Goal: Task Accomplishment & Management: Manage account settings

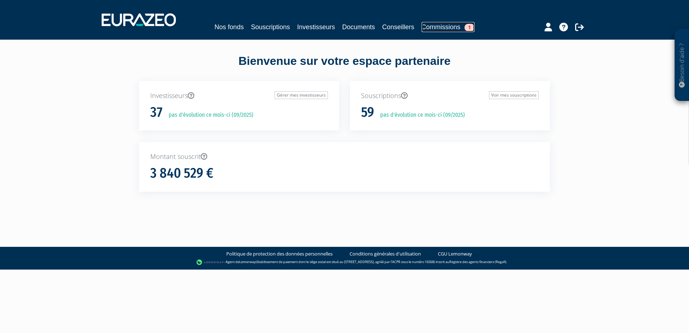
click at [447, 26] on link "Commissions 1" at bounding box center [448, 27] width 53 height 10
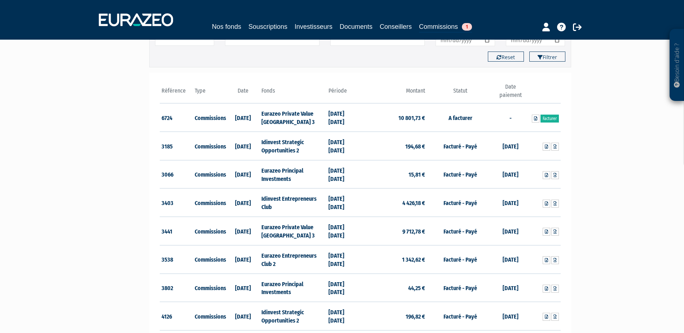
scroll to position [36, 0]
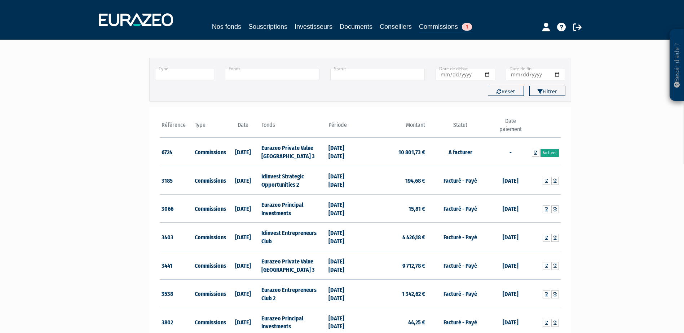
click at [546, 153] on link "Facturer" at bounding box center [549, 153] width 18 height 8
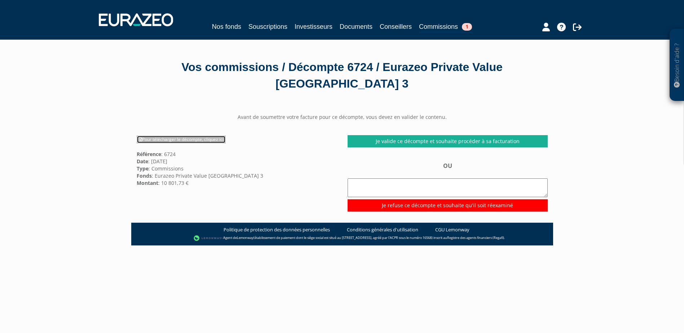
click at [195, 140] on link "Pour télécharger le décompte, cliquez ici" at bounding box center [181, 139] width 89 height 8
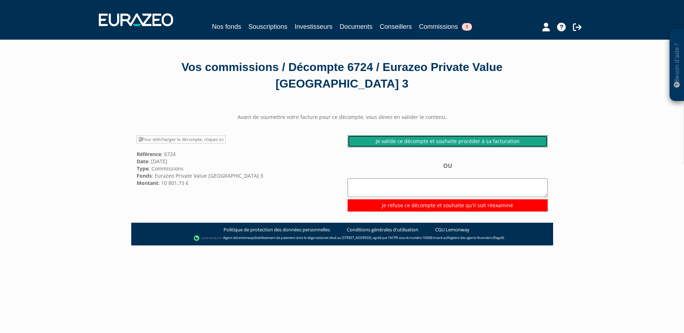
click at [418, 138] on link "Je valide ce décompte et souhaite procéder à sa facturation" at bounding box center [447, 141] width 200 height 12
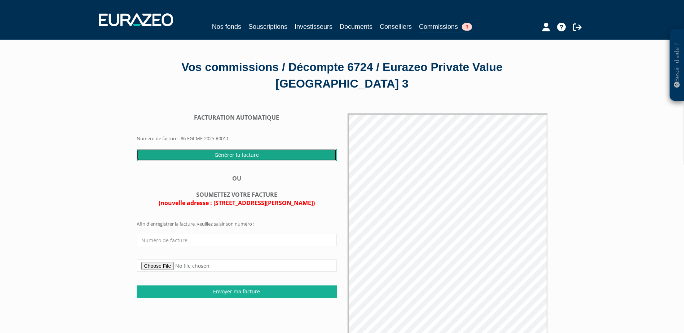
click at [311, 156] on input "Générer la facture" at bounding box center [237, 155] width 200 height 12
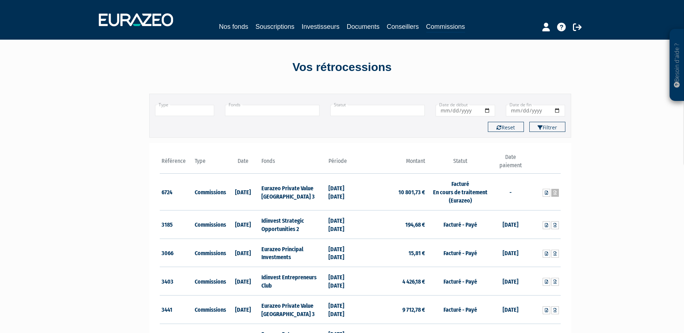
click at [555, 192] on icon at bounding box center [554, 193] width 3 height 4
click at [439, 193] on td "Facturé En cours de traitement (Eurazeo)" at bounding box center [460, 192] width 67 height 37
drag, startPoint x: 260, startPoint y: 195, endPoint x: 255, endPoint y: 196, distance: 4.8
click at [255, 196] on tr "6724 Commissions 12/09/2025 Eurazeo Private Value Europe 3 31/12/2024 30/06/202…" at bounding box center [360, 192] width 401 height 37
drag, startPoint x: 255, startPoint y: 196, endPoint x: 223, endPoint y: 192, distance: 32.3
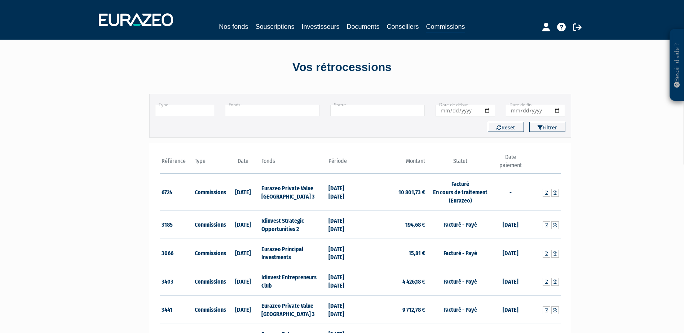
click at [223, 192] on td "Commissions" at bounding box center [210, 192] width 34 height 37
click at [545, 192] on icon at bounding box center [545, 193] width 3 height 4
click at [272, 26] on link "Souscriptions" at bounding box center [274, 27] width 39 height 10
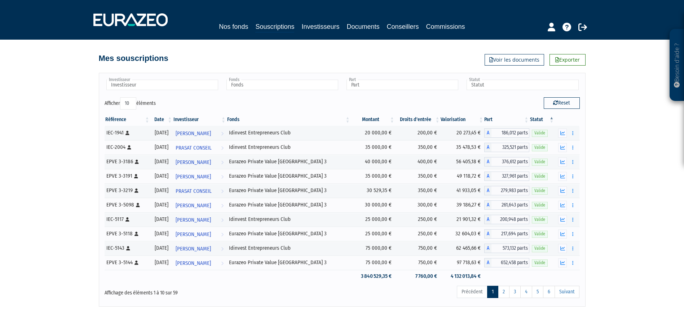
click at [173, 121] on th "Date" at bounding box center [161, 120] width 23 height 12
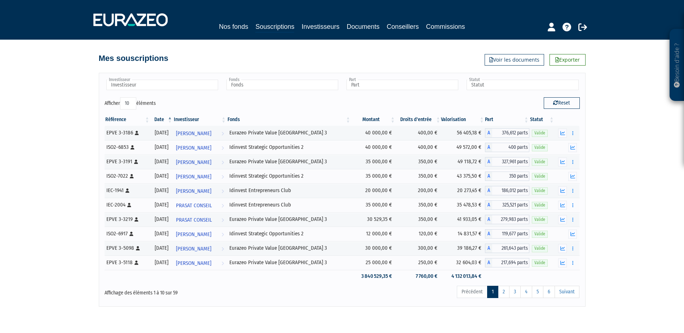
click at [169, 116] on th "Date" at bounding box center [161, 120] width 23 height 12
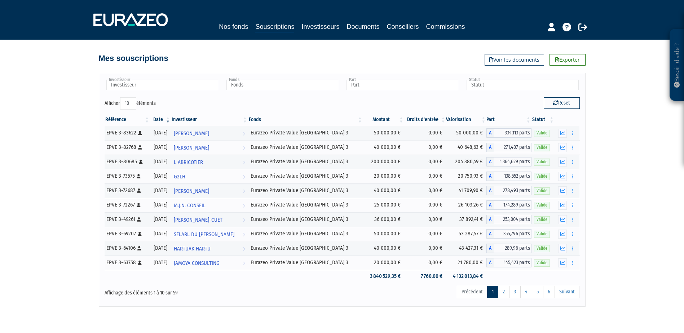
click at [600, 141] on div "Besoin d'aide ? × J'ai besoin d'aide Si vous avez une question à propos du fonc…" at bounding box center [342, 153] width 684 height 307
click at [511, 291] on link "3" at bounding box center [515, 292] width 12 height 12
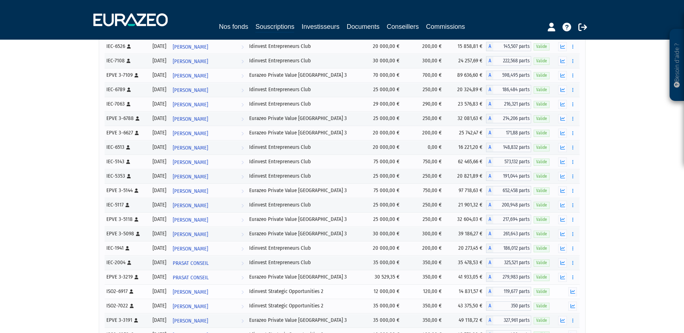
scroll to position [251, 0]
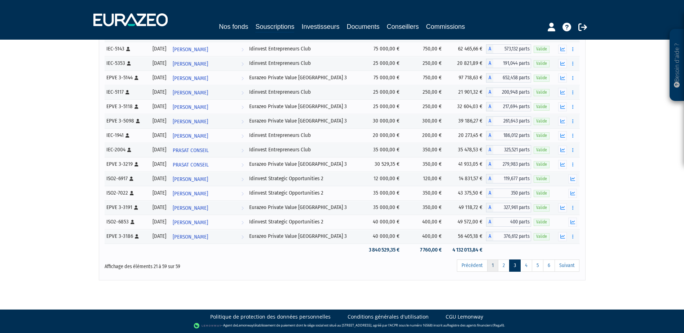
click at [495, 266] on link "1" at bounding box center [492, 265] width 11 height 12
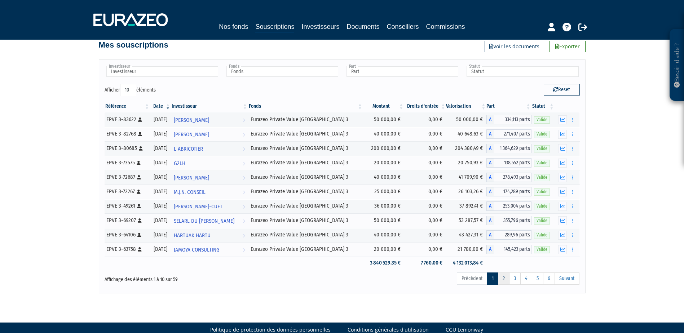
click at [503, 281] on link "2" at bounding box center [504, 278] width 12 height 12
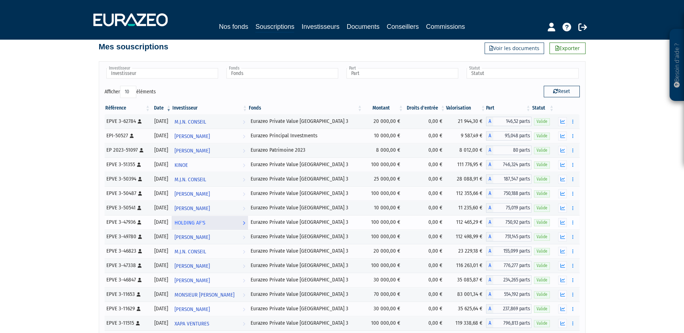
scroll to position [0, 0]
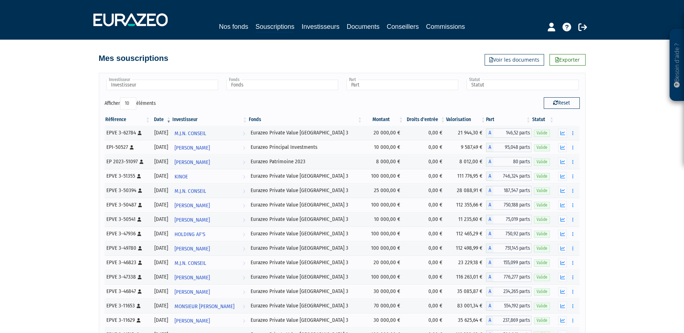
click at [201, 117] on th "Investisseur" at bounding box center [210, 120] width 76 height 12
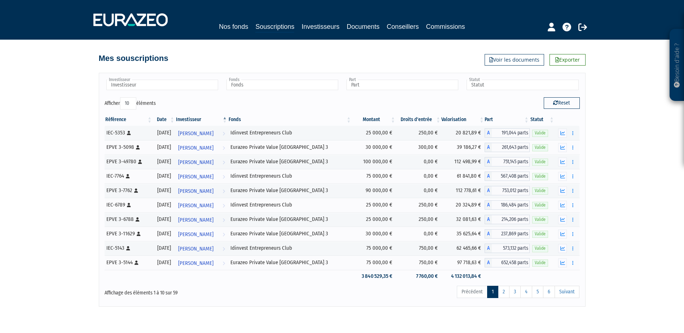
click at [201, 117] on th "Investisseur" at bounding box center [201, 120] width 53 height 12
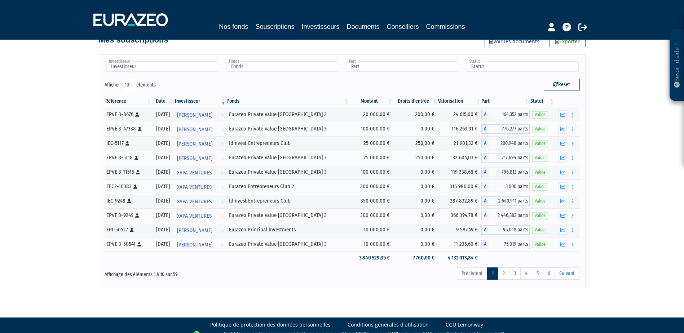
scroll to position [26, 0]
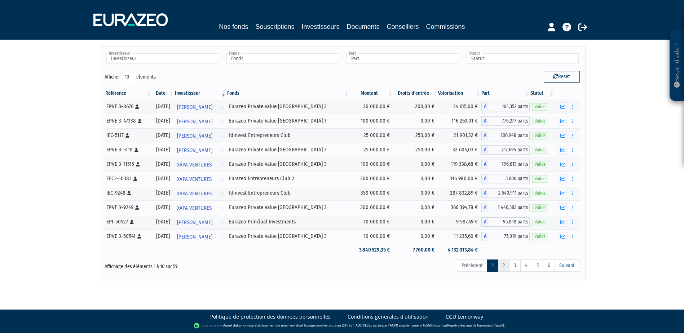
click at [502, 264] on link "2" at bounding box center [504, 265] width 12 height 12
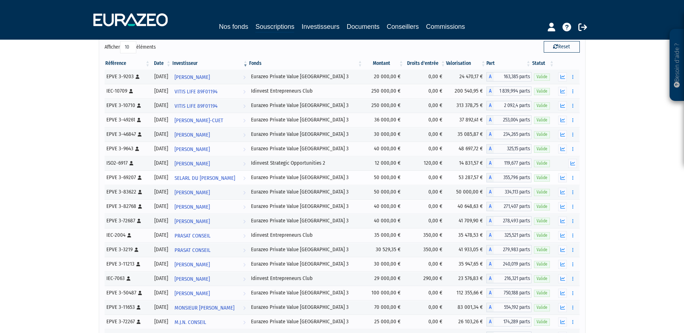
scroll to position [0, 0]
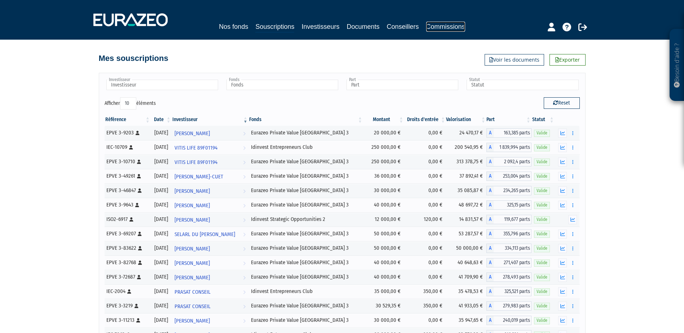
click at [446, 26] on link "Commissions" at bounding box center [445, 27] width 39 height 10
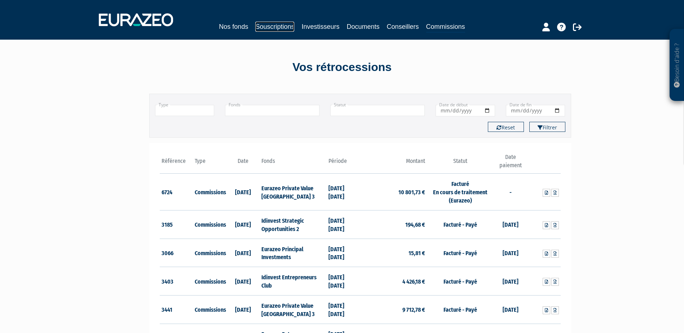
click at [272, 24] on link "Souscriptions" at bounding box center [274, 27] width 39 height 10
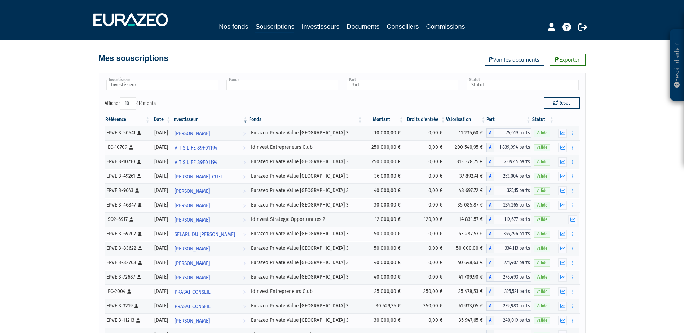
click at [291, 85] on input "text" at bounding box center [282, 85] width 112 height 10
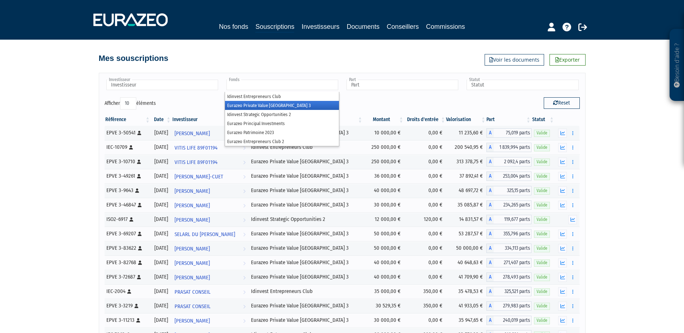
click at [280, 107] on li "Eurazeo Private Value Europe 3" at bounding box center [282, 105] width 114 height 9
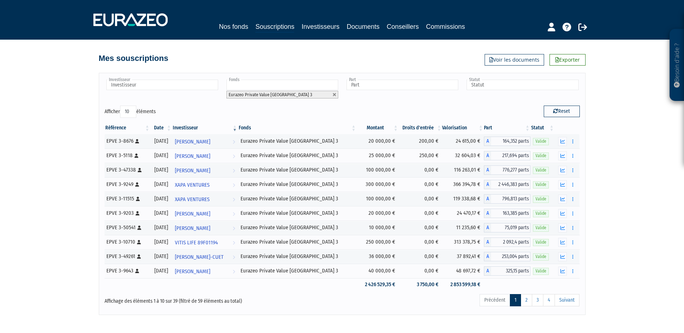
click at [273, 94] on span "Eurazeo Private Value Europe 3" at bounding box center [270, 94] width 84 height 5
click at [204, 99] on div "Investisseur Aimée MATHIO Alicia BLANCHER Antoine CONTAMIN Brigitte NEZEREAU Ca…" at bounding box center [161, 90] width 115 height 22
click at [193, 86] on input "text" at bounding box center [162, 85] width 112 height 10
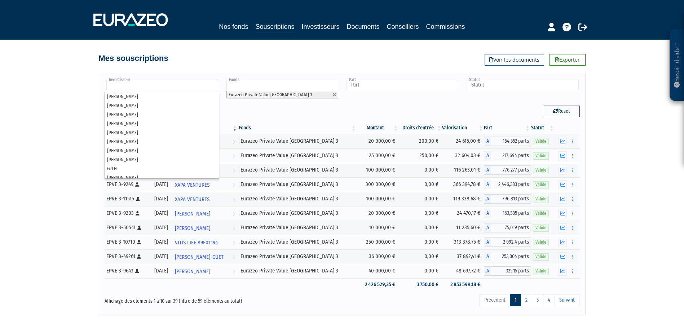
click at [68, 96] on div "Besoin d'aide ? × J'ai besoin d'aide Si vous avez une question à propos du fonc…" at bounding box center [342, 157] width 684 height 315
type input "Investisseur"
click at [166, 85] on input "text" at bounding box center [162, 85] width 112 height 10
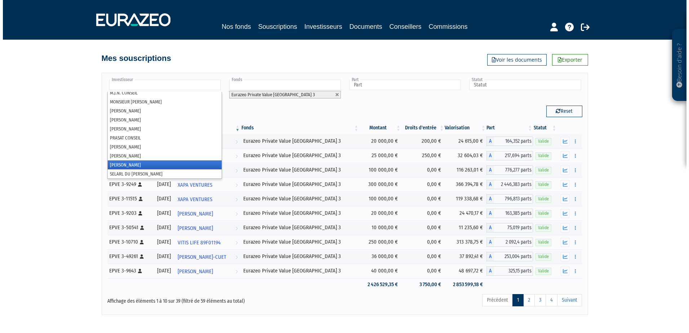
scroll to position [256, 0]
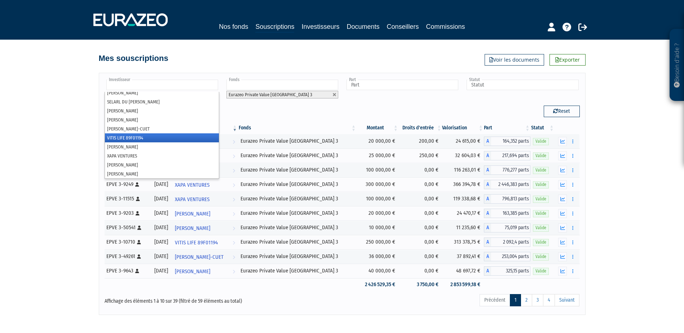
click at [111, 138] on li "VITIS LIFE 89F01194" at bounding box center [162, 137] width 114 height 9
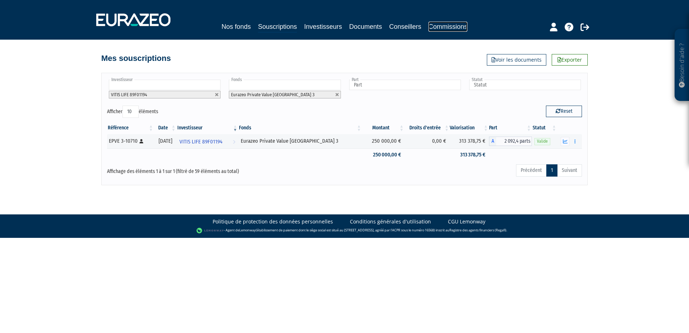
click at [456, 28] on link "Commissions" at bounding box center [447, 27] width 39 height 10
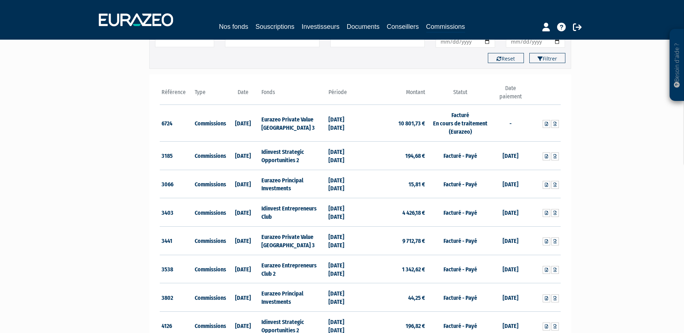
scroll to position [72, 0]
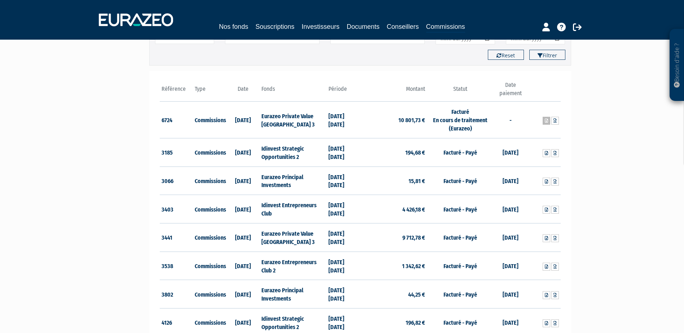
click at [549, 121] on link at bounding box center [546, 121] width 8 height 8
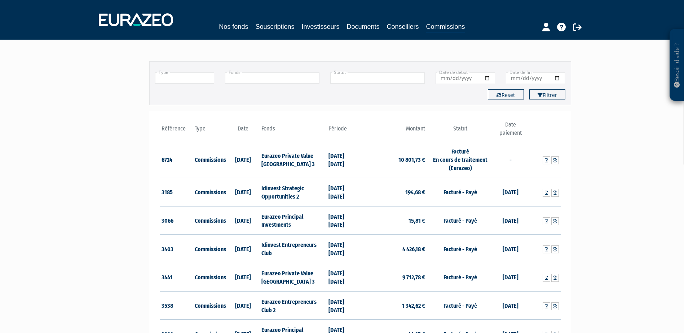
scroll to position [0, 0]
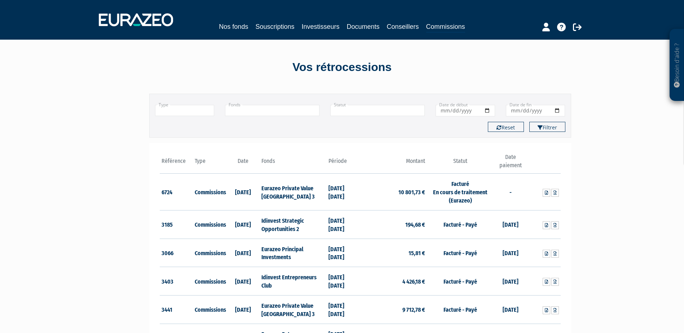
drag, startPoint x: 266, startPoint y: 160, endPoint x: 268, endPoint y: 156, distance: 4.7
click at [266, 160] on th "Fonds" at bounding box center [292, 163] width 67 height 21
click at [279, 113] on input "text" at bounding box center [272, 110] width 94 height 11
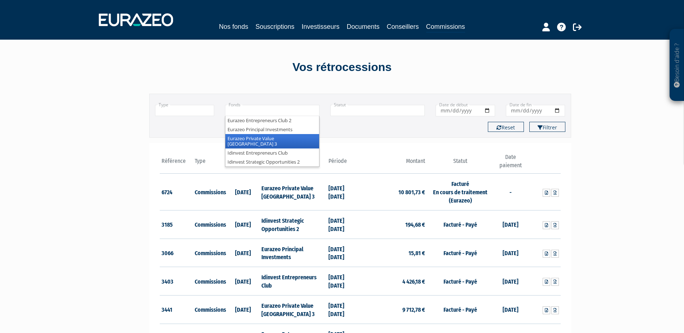
click at [276, 138] on li "Eurazeo Private Value Europe 3" at bounding box center [272, 141] width 94 height 14
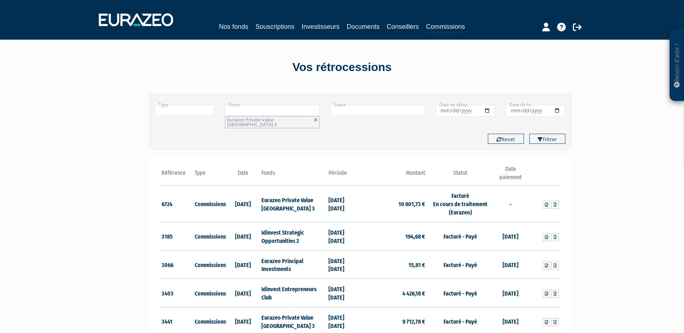
click at [298, 120] on li "Eurazeo Private Value Europe 3" at bounding box center [272, 122] width 94 height 12
click at [359, 134] on div "Filtrer Reset" at bounding box center [360, 139] width 421 height 10
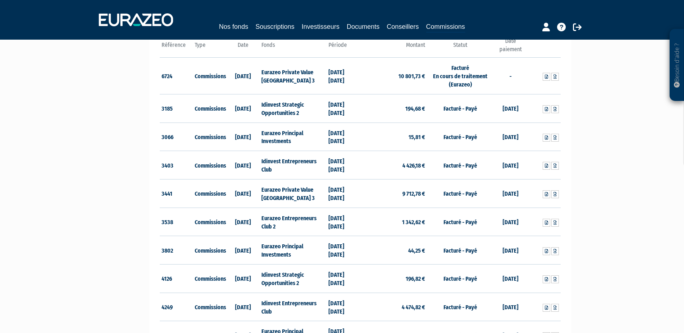
scroll to position [180, 0]
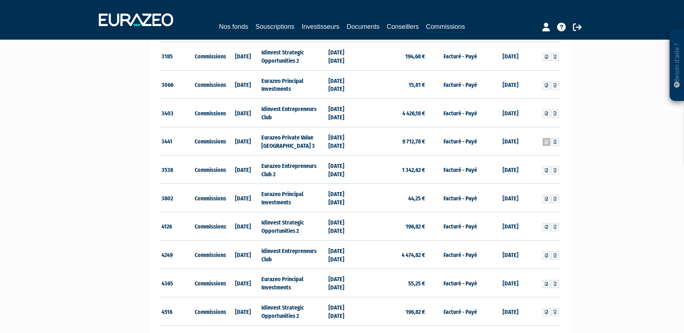
click at [546, 140] on icon at bounding box center [545, 142] width 3 height 4
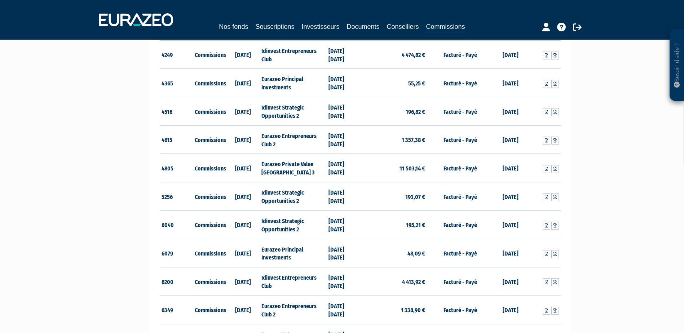
scroll to position [396, 0]
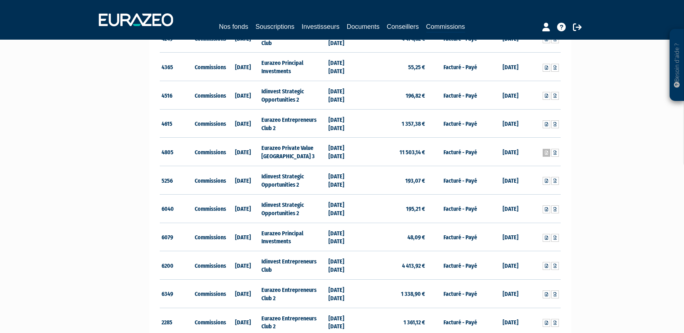
click at [546, 151] on icon at bounding box center [545, 153] width 3 height 4
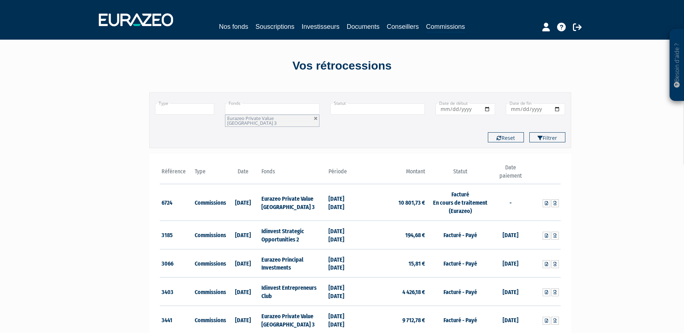
scroll to position [0, 0]
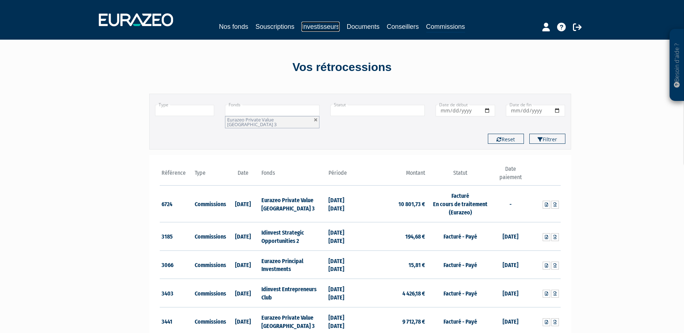
click at [313, 26] on link "Investisseurs" at bounding box center [320, 27] width 38 height 10
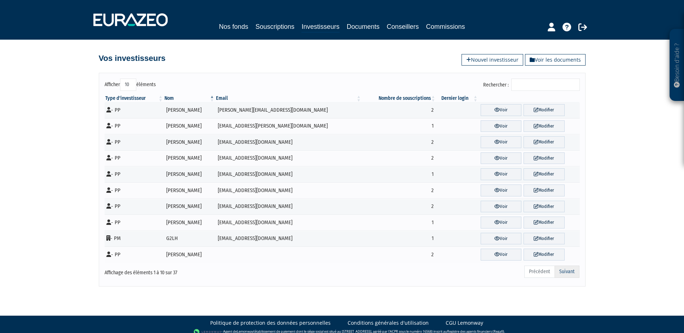
click at [565, 270] on link "Suivant" at bounding box center [566, 272] width 25 height 12
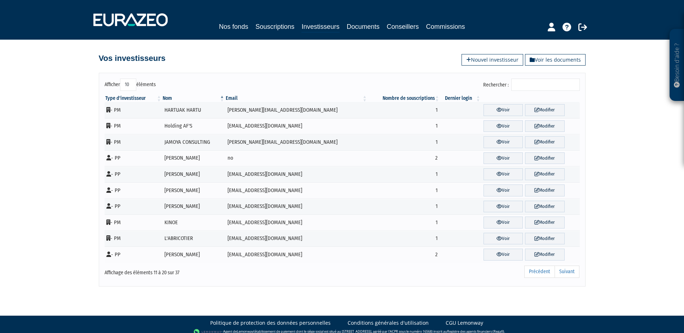
click at [565, 270] on link "Suivant" at bounding box center [566, 272] width 25 height 12
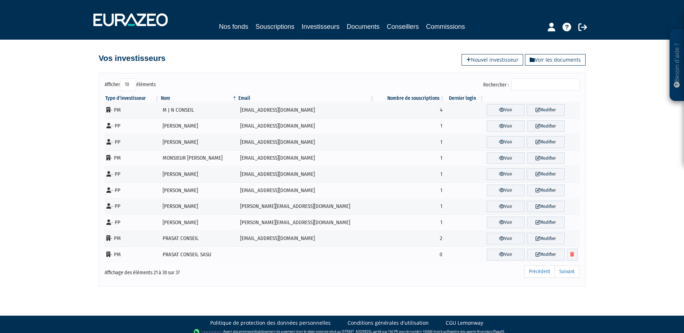
click at [565, 270] on link "Suivant" at bounding box center [566, 272] width 25 height 12
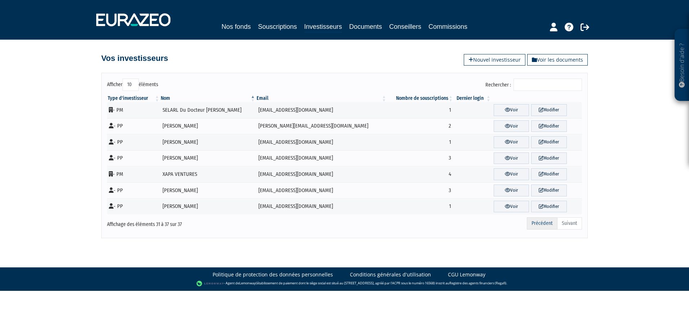
click at [538, 223] on link "Précédent" at bounding box center [542, 223] width 31 height 12
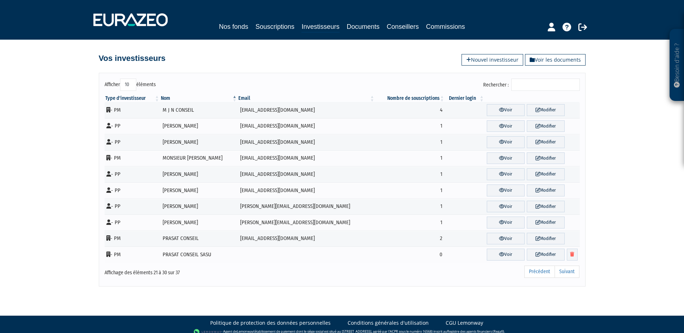
click at [538, 223] on link "Modifier" at bounding box center [545, 223] width 38 height 12
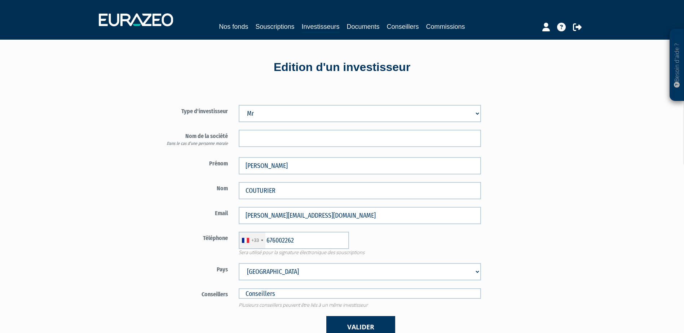
type input "6 76 00 22 62"
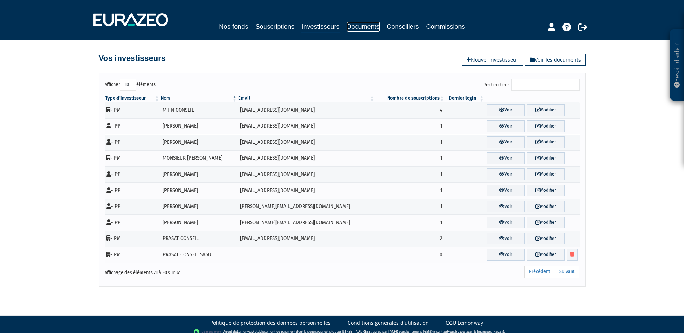
click at [377, 24] on link "Documents" at bounding box center [363, 27] width 33 height 10
click at [368, 24] on link "Documents" at bounding box center [363, 27] width 33 height 10
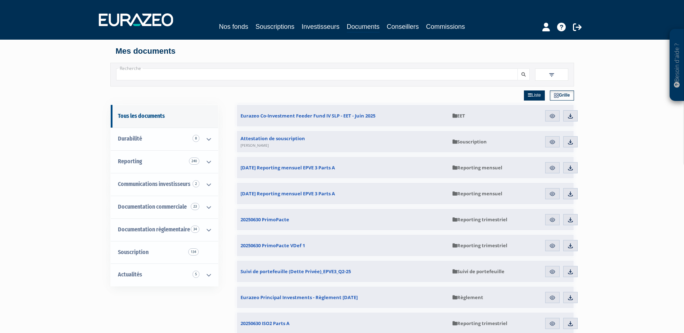
click at [276, 35] on nav "Nos fonds Souscriptions Investisseurs Documents Conseillers Commissions" at bounding box center [342, 20] width 684 height 40
click at [273, 25] on link "Souscriptions" at bounding box center [274, 27] width 39 height 10
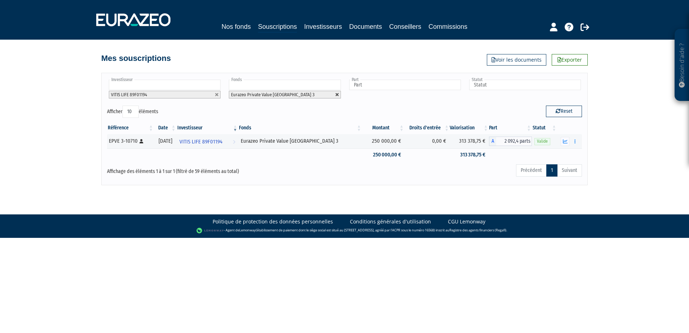
click at [337, 97] on link at bounding box center [337, 95] width 4 height 4
type input "Fonds"
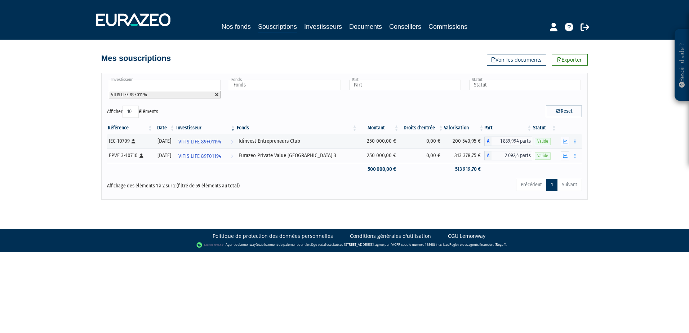
click at [218, 95] on link at bounding box center [217, 95] width 4 height 4
type input "Investisseur"
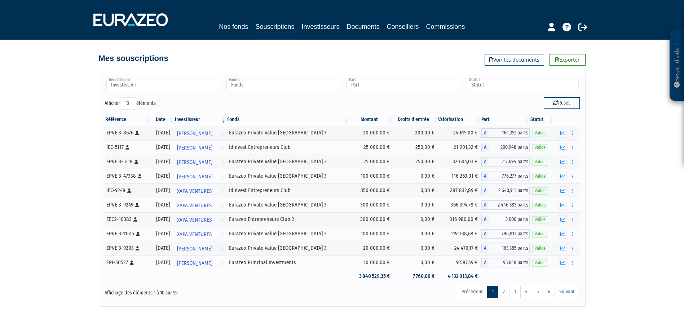
click at [205, 116] on th "Investisseur" at bounding box center [200, 120] width 52 height 12
click at [171, 119] on th "Date" at bounding box center [163, 120] width 23 height 12
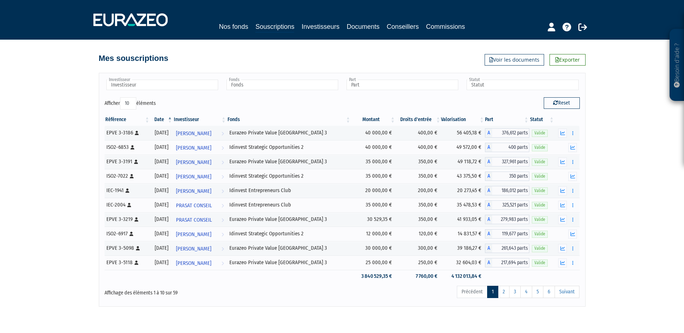
click at [171, 119] on th "Date" at bounding box center [161, 120] width 23 height 12
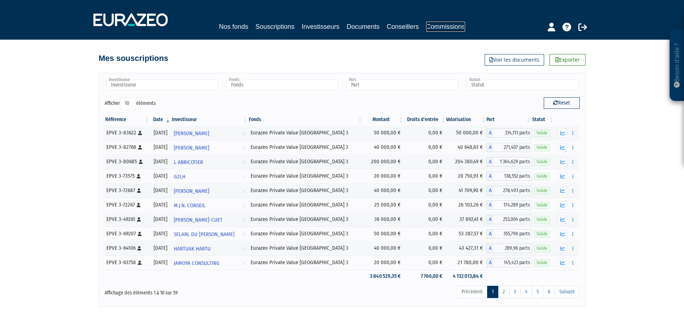
click at [446, 29] on link "Commissions" at bounding box center [445, 27] width 39 height 10
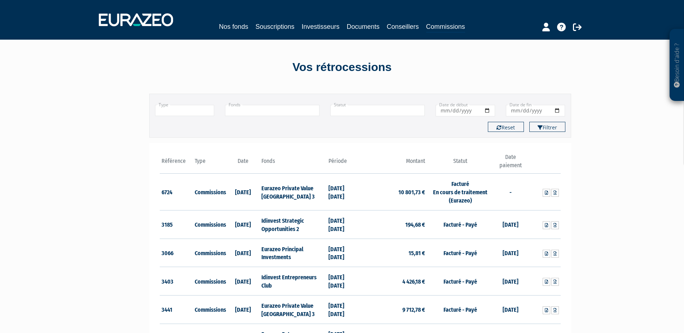
click at [455, 196] on td "Facturé En cours de traitement (Eurazeo)" at bounding box center [460, 192] width 67 height 37
drag, startPoint x: 455, startPoint y: 196, endPoint x: 426, endPoint y: 196, distance: 29.9
click at [426, 196] on tr "6724 Commissions [DATE] Eurazeo Private Value [GEOGRAPHIC_DATA] 3 [DATE] [DATE]…" at bounding box center [360, 192] width 401 height 37
drag, startPoint x: 426, startPoint y: 196, endPoint x: 295, endPoint y: 190, distance: 130.2
click at [295, 190] on td "Eurazeo Private Value [GEOGRAPHIC_DATA] 3" at bounding box center [292, 192] width 67 height 37
